Goal: Task Accomplishment & Management: Use online tool/utility

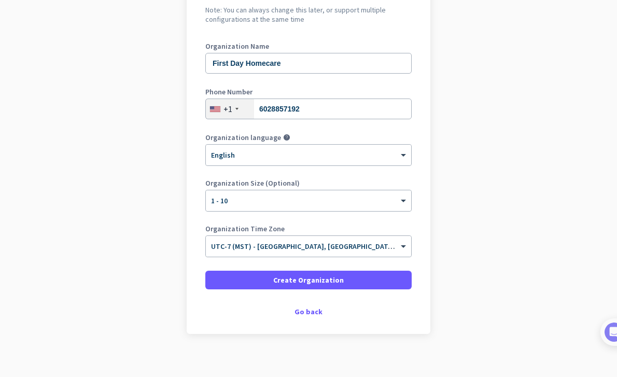
scroll to position [125, 0]
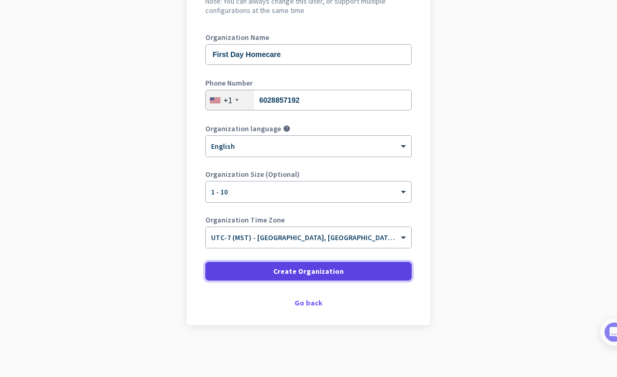
click at [268, 268] on span at bounding box center [308, 271] width 206 height 25
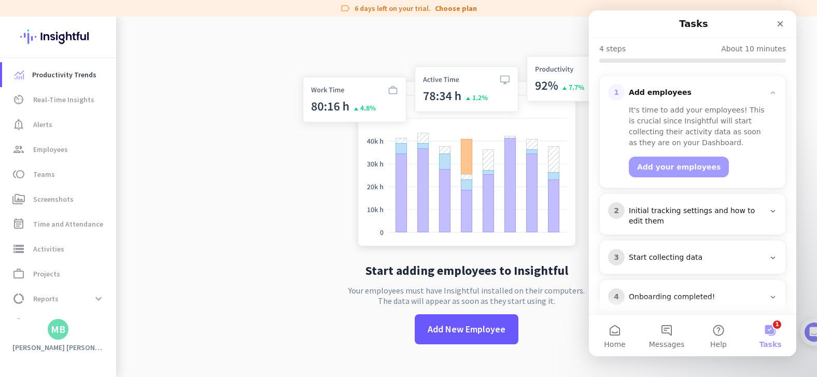
scroll to position [109, 0]
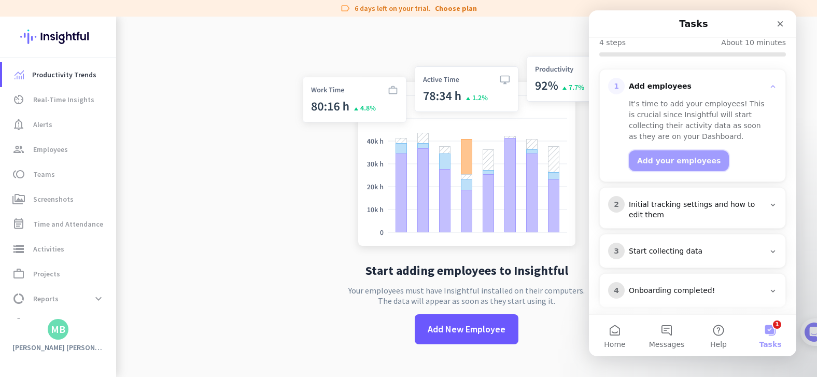
click at [616, 163] on button "Add your employees" at bounding box center [679, 160] width 100 height 21
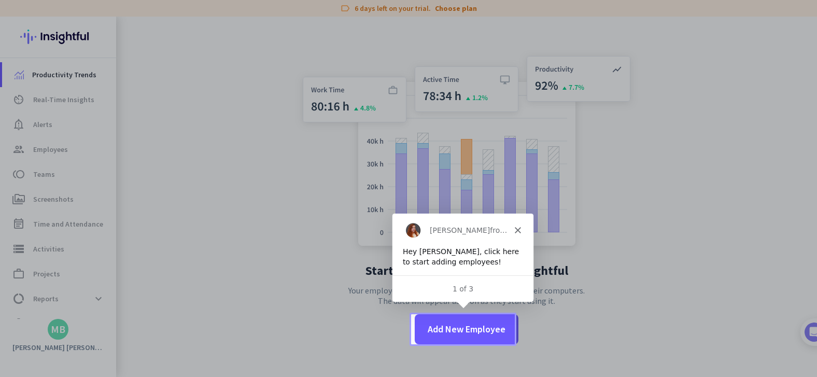
scroll to position [0, 0]
click at [448, 324] on span "Add New Employee" at bounding box center [467, 328] width 78 height 13
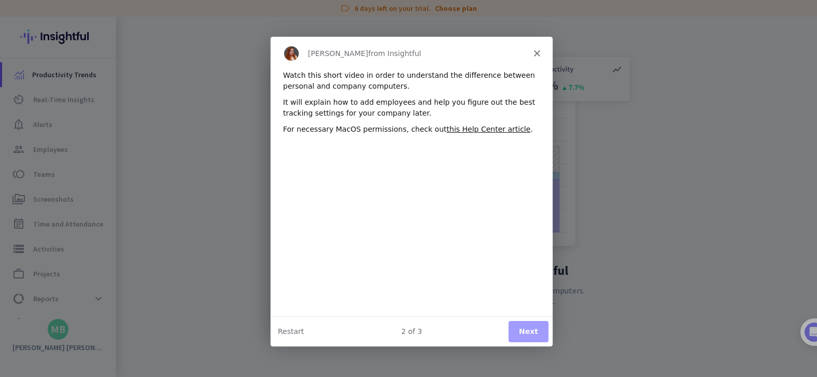
click at [538, 53] on icon "Close" at bounding box center [536, 53] width 6 height 6
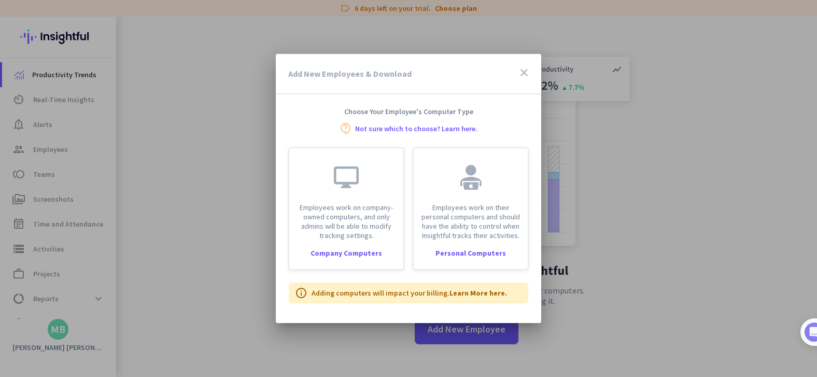
click at [528, 69] on icon "close" at bounding box center [524, 72] width 12 height 12
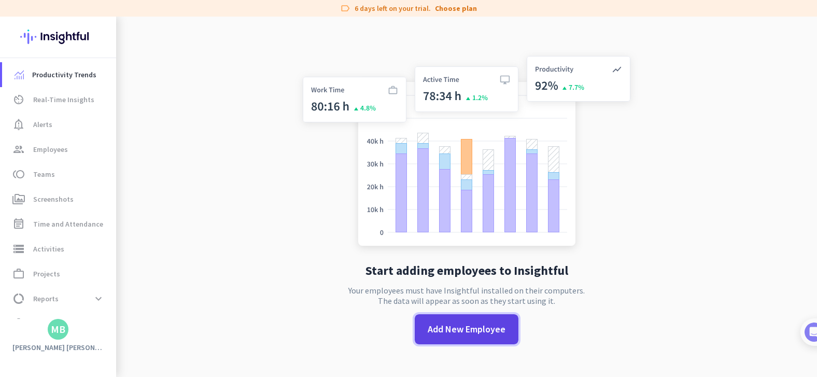
click at [457, 323] on span "Add New Employee" at bounding box center [467, 328] width 78 height 13
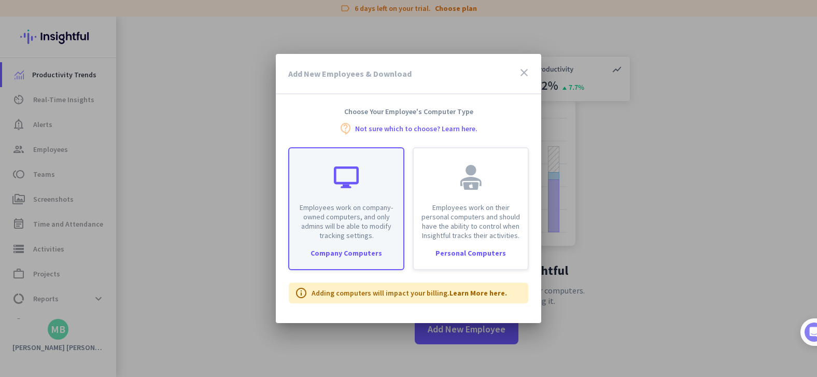
click at [367, 249] on div "Company Computers" at bounding box center [346, 252] width 114 height 7
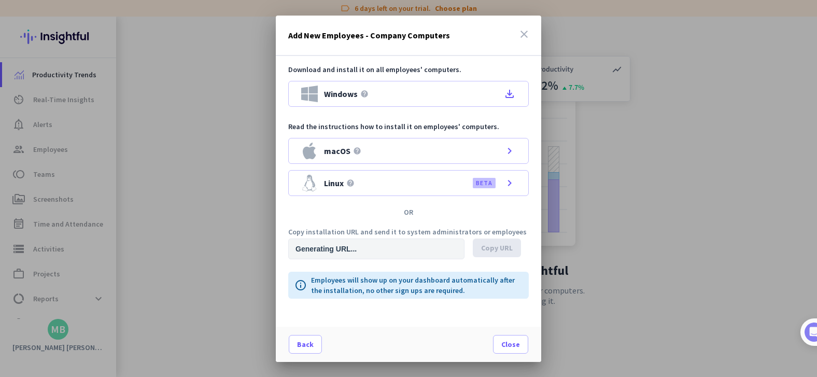
type input "[URL][DOMAIN_NAME]"
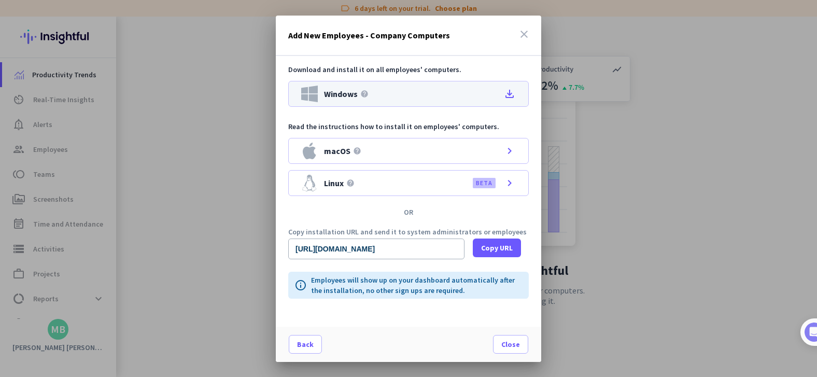
click at [510, 93] on icon "file_download" at bounding box center [509, 94] width 12 height 12
